Goal: Information Seeking & Learning: Learn about a topic

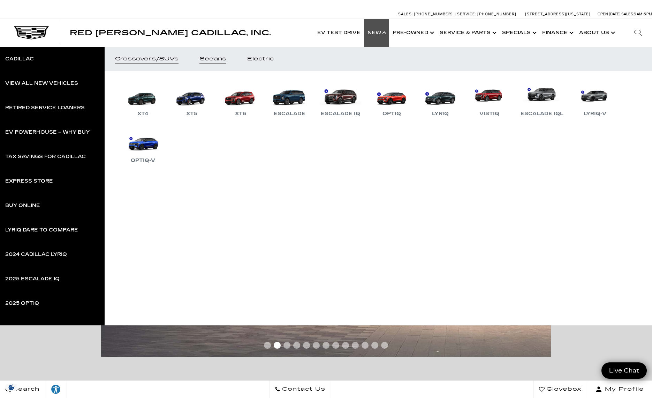
click at [217, 60] on div "Sedans" at bounding box center [212, 58] width 27 height 5
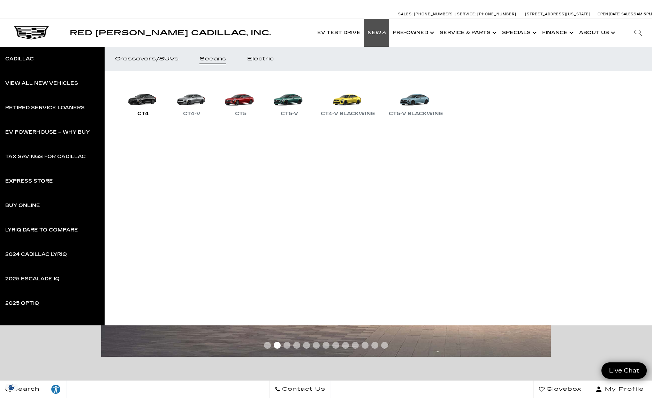
click at [143, 101] on link "CT4" at bounding box center [143, 100] width 42 height 36
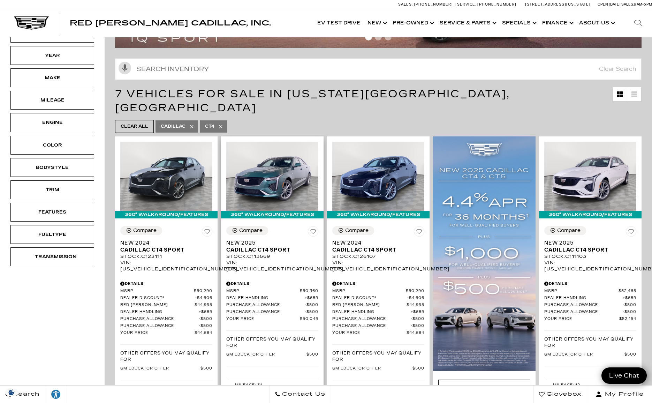
scroll to position [76, 0]
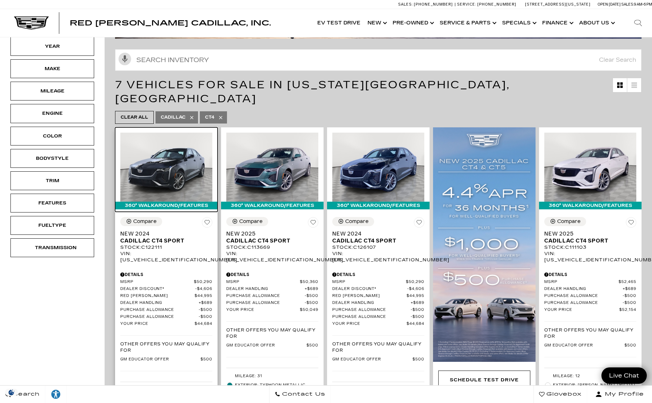
click at [177, 154] on img at bounding box center [166, 167] width 92 height 69
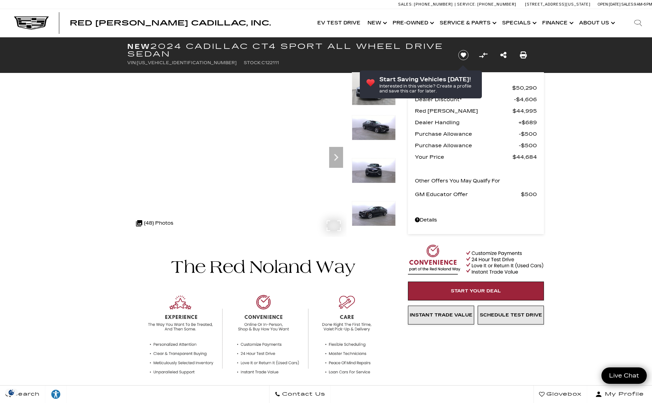
click at [375, 131] on img at bounding box center [374, 127] width 44 height 25
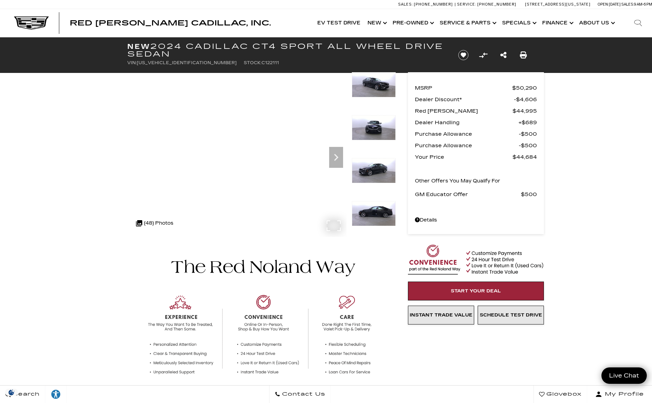
click at [372, 87] on img at bounding box center [374, 84] width 44 height 25
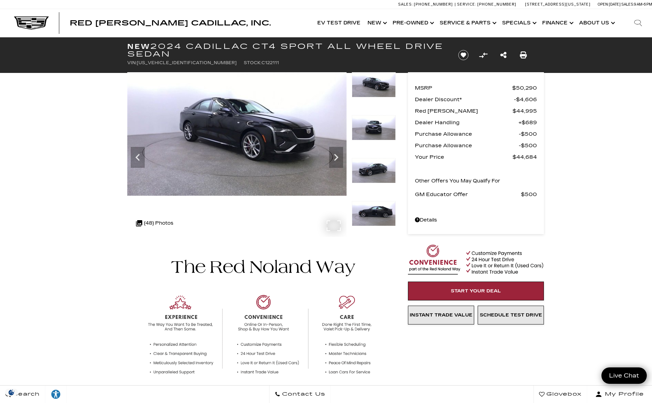
click at [379, 170] on img at bounding box center [374, 170] width 44 height 25
